Goal: Transaction & Acquisition: Subscribe to service/newsletter

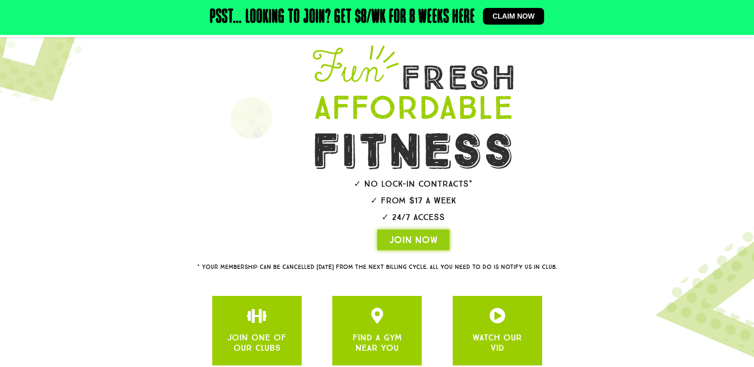
scroll to position [119, 0]
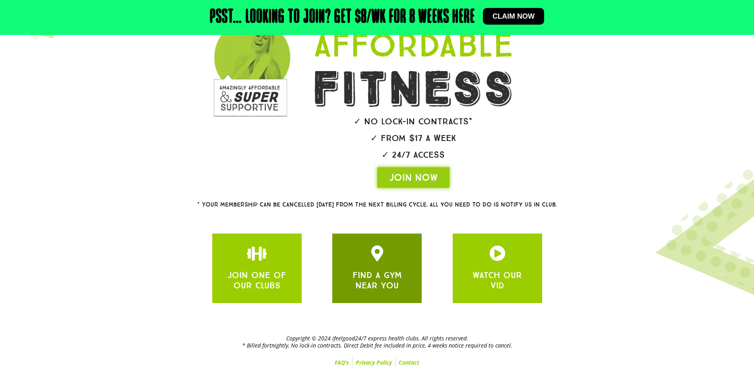
click at [375, 271] on link "FIND A GYM NEAR YOU" at bounding box center [377, 280] width 49 height 21
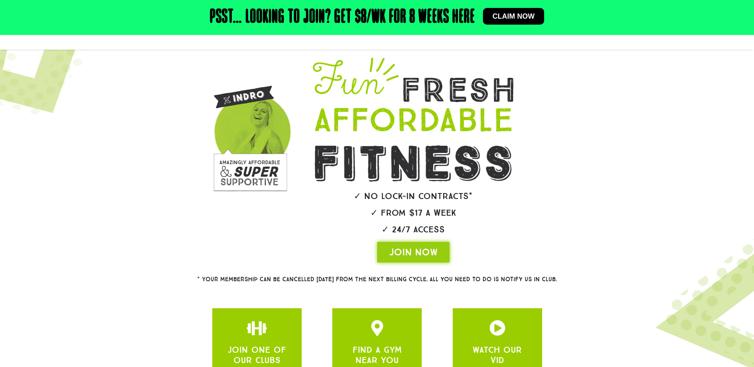
scroll to position [0, 0]
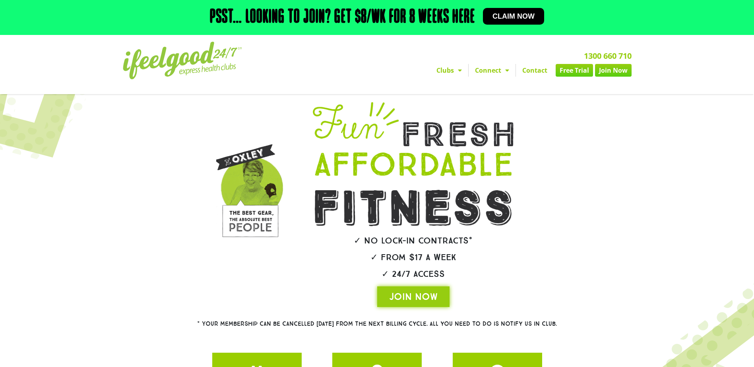
click at [533, 70] on link "Contact" at bounding box center [535, 70] width 38 height 13
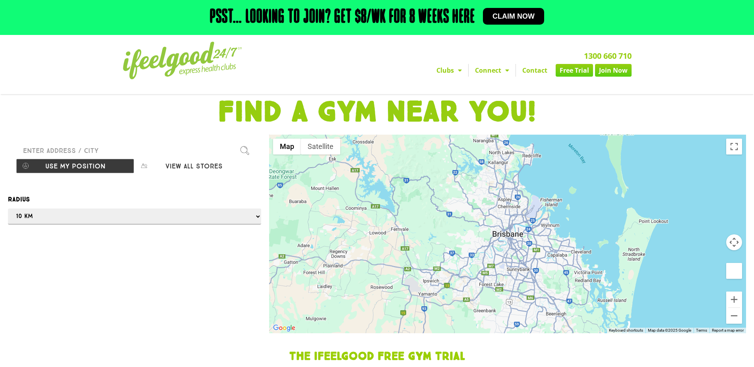
click at [78, 147] on input "Please enter a valid address" at bounding box center [134, 151] width 237 height 16
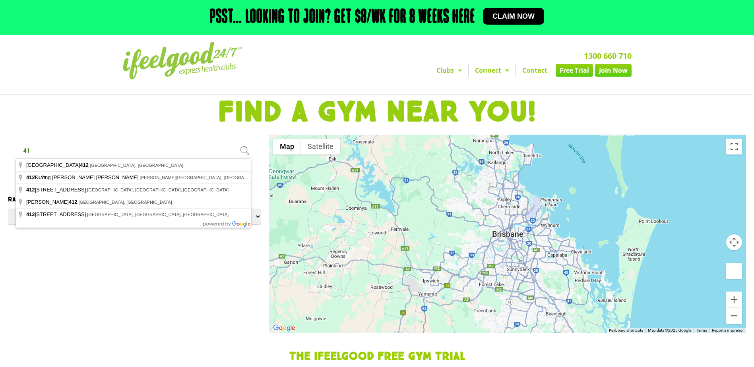
type input "4"
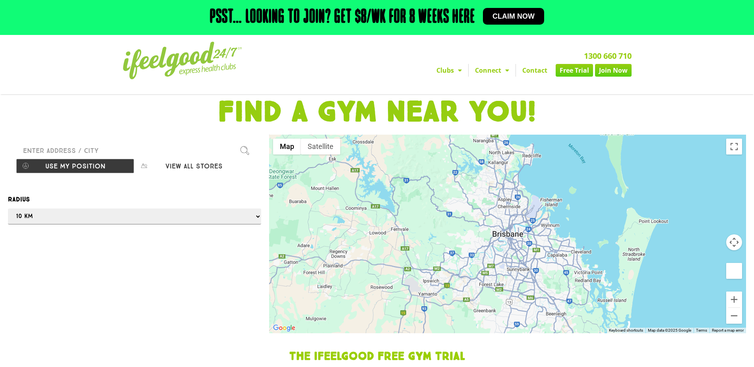
click at [246, 243] on div "Find our stores Please enter a valid address Use my position View all stores Op…" at bounding box center [134, 234] width 261 height 199
click at [454, 69] on span "Menu" at bounding box center [458, 70] width 8 height 14
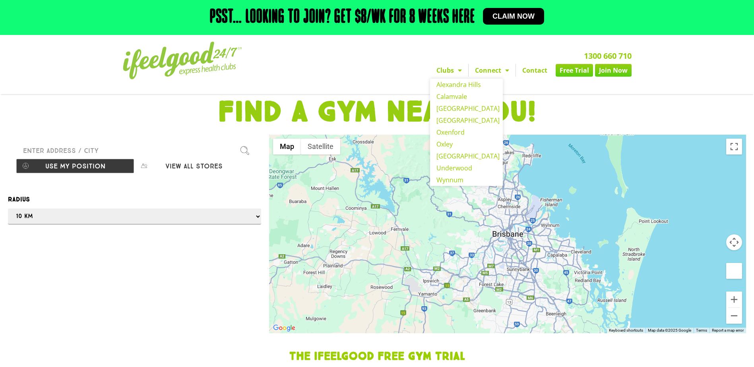
click at [453, 72] on link "Clubs" at bounding box center [449, 70] width 38 height 13
click at [453, 159] on link "[GEOGRAPHIC_DATA]" at bounding box center [466, 156] width 73 height 12
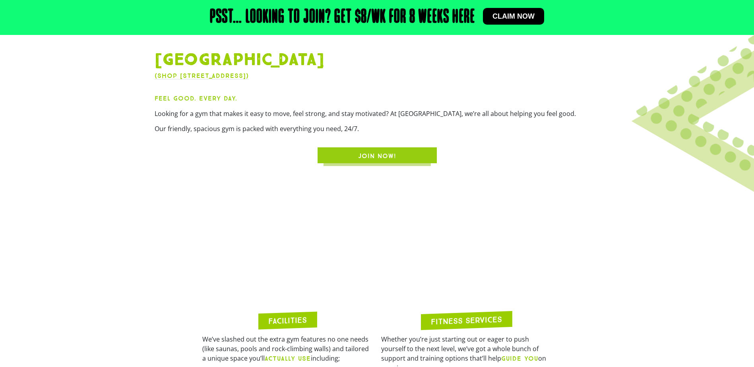
scroll to position [238, 0]
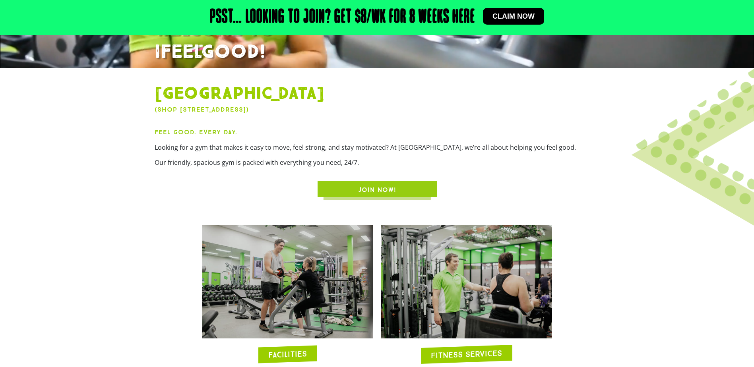
click at [524, 16] on span "Claim now" at bounding box center [513, 16] width 42 height 7
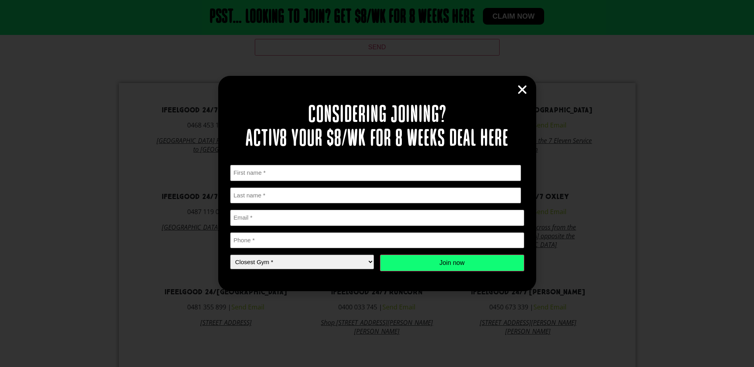
scroll to position [488, 0]
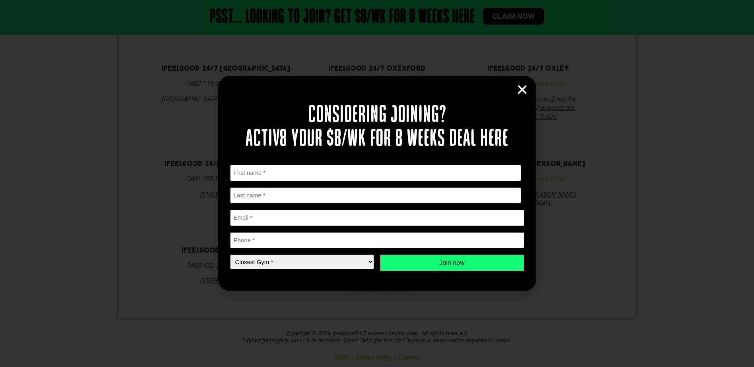
click at [519, 89] on icon "Close" at bounding box center [522, 90] width 12 height 12
